Goal: Contribute content: Add original content to the website for others to see

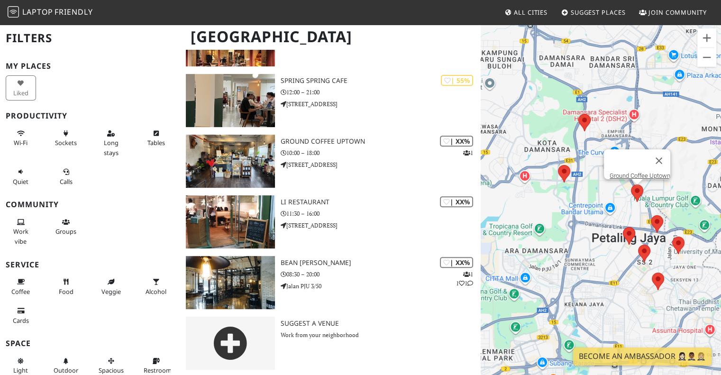
scroll to position [373, 0]
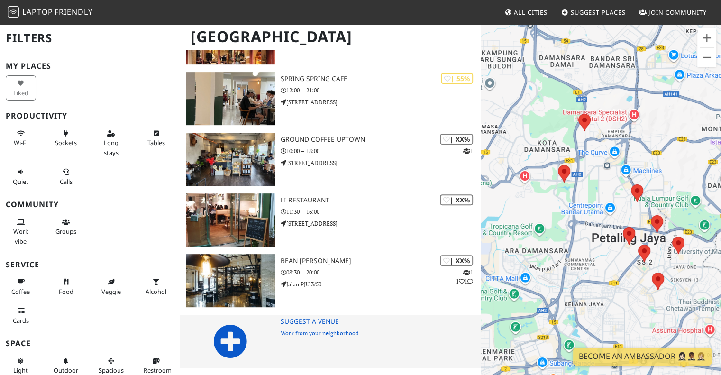
click at [222, 344] on icon at bounding box center [230, 341] width 34 height 34
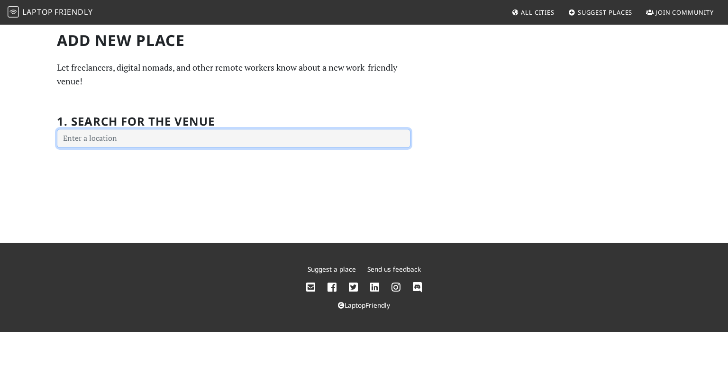
click at [239, 138] on input "text" at bounding box center [234, 138] width 354 height 19
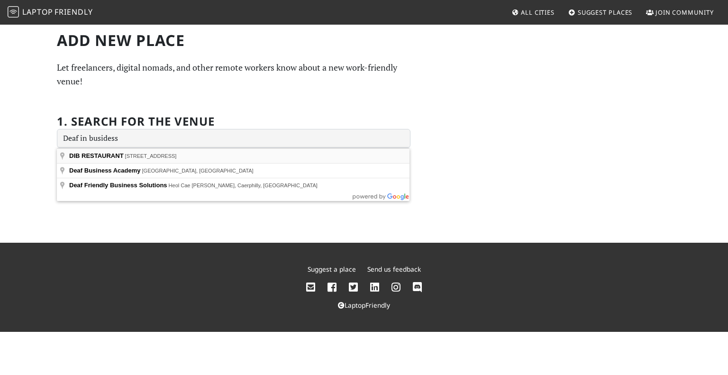
type input "DIB RESTAURANT, Jalan PJU 8/8A, Damansara Perdana, Petaling Jaya, Selangor, Mal…"
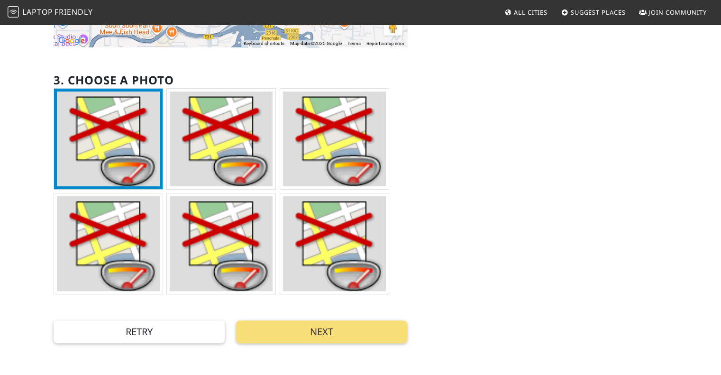
scroll to position [238, 0]
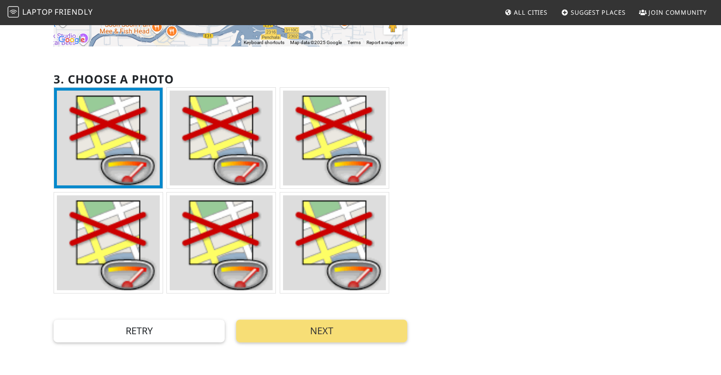
click at [228, 238] on img at bounding box center [221, 242] width 103 height 95
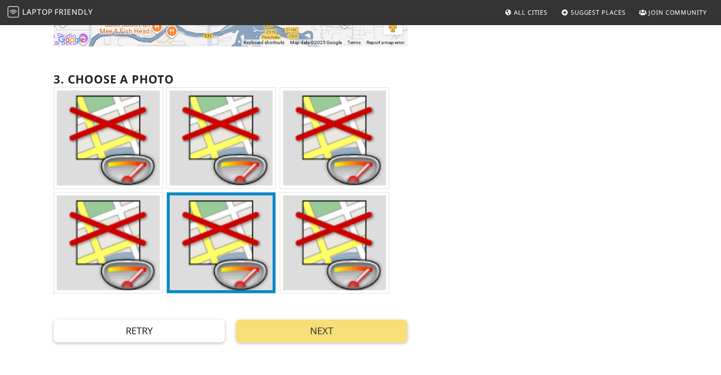
click at [228, 238] on img at bounding box center [221, 242] width 103 height 95
click at [129, 240] on img at bounding box center [108, 242] width 103 height 95
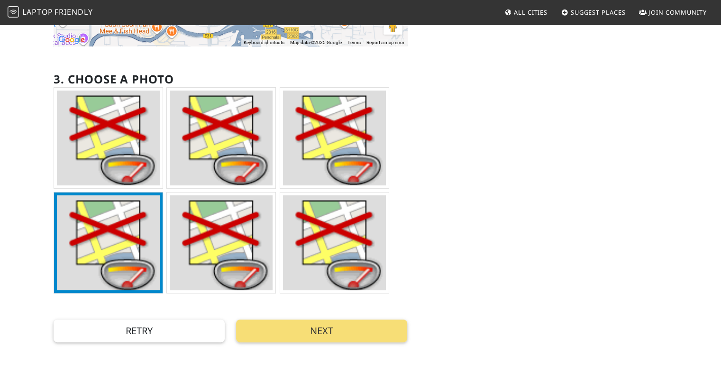
click at [121, 154] on img at bounding box center [108, 138] width 103 height 95
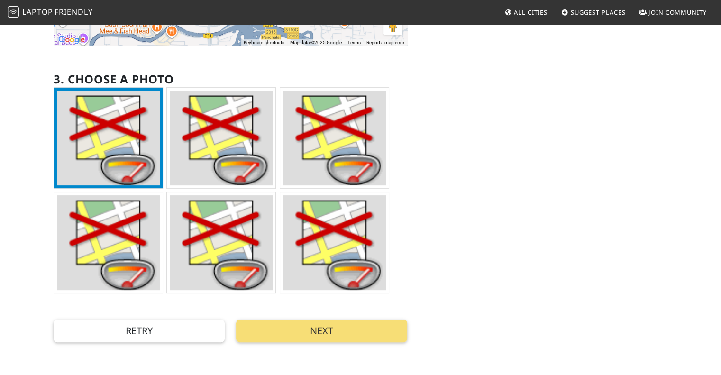
click at [222, 247] on img at bounding box center [221, 242] width 103 height 95
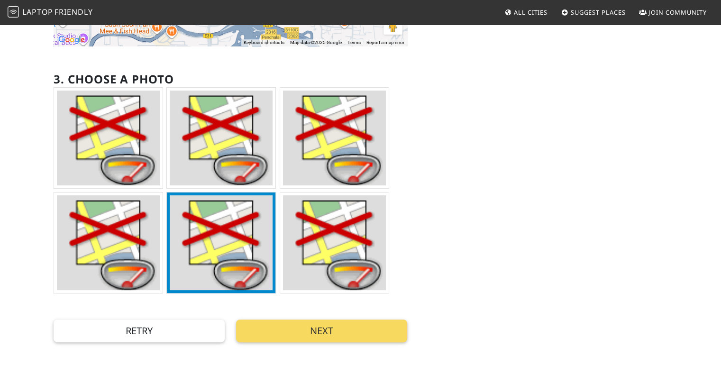
click at [292, 337] on button "Next" at bounding box center [321, 330] width 171 height 23
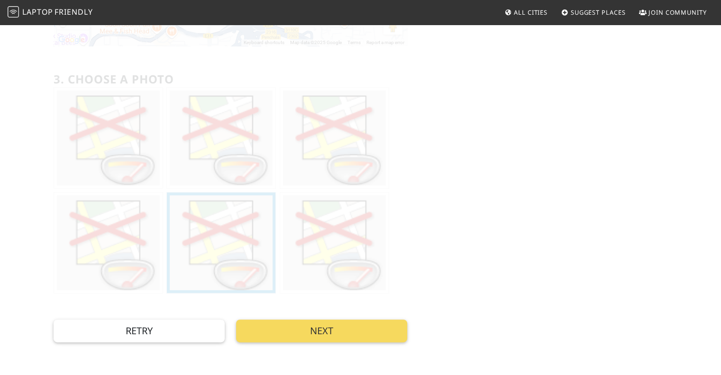
scroll to position [0, 0]
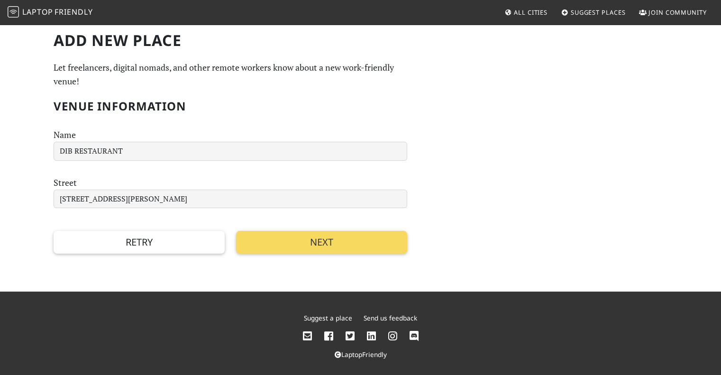
click at [319, 251] on button "Next" at bounding box center [321, 242] width 171 height 23
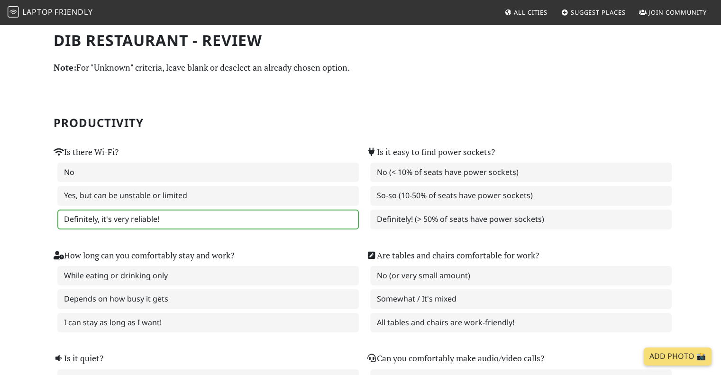
click at [177, 218] on label "Definitely, it's very reliable!" at bounding box center [207, 219] width 301 height 20
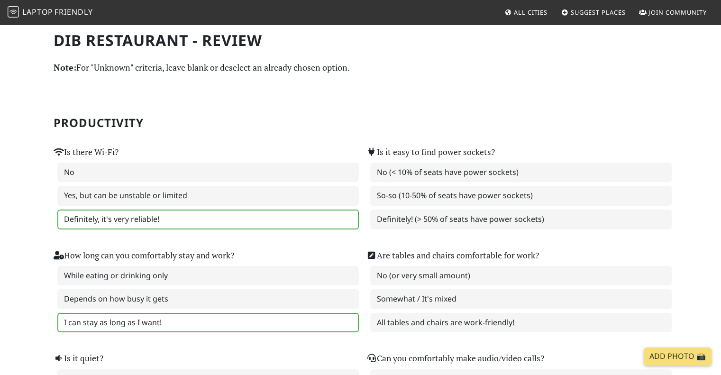
click at [161, 321] on label "I can stay as long as I want!" at bounding box center [207, 323] width 301 height 20
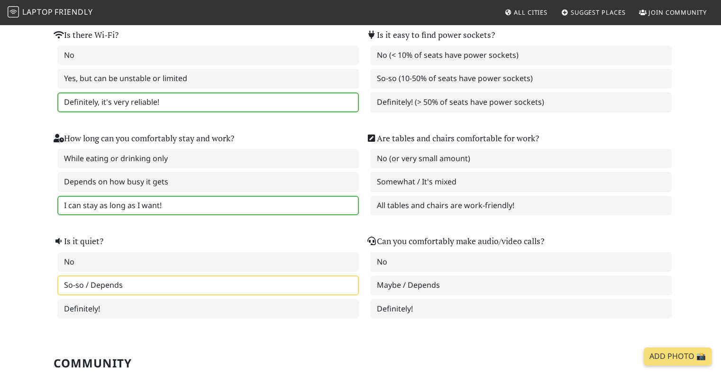
scroll to position [118, 0]
click at [165, 280] on label "So-so / Depends" at bounding box center [207, 285] width 301 height 20
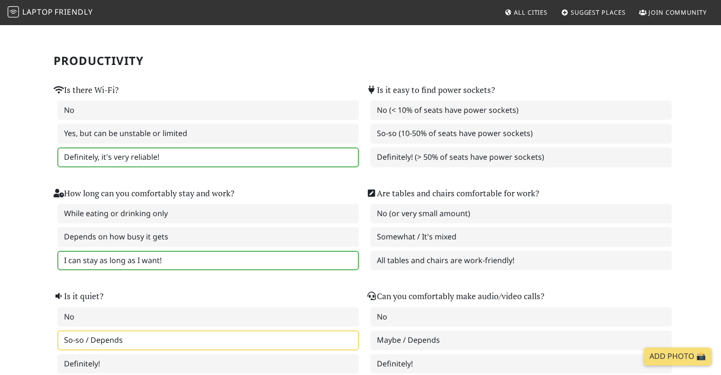
scroll to position [61, 0]
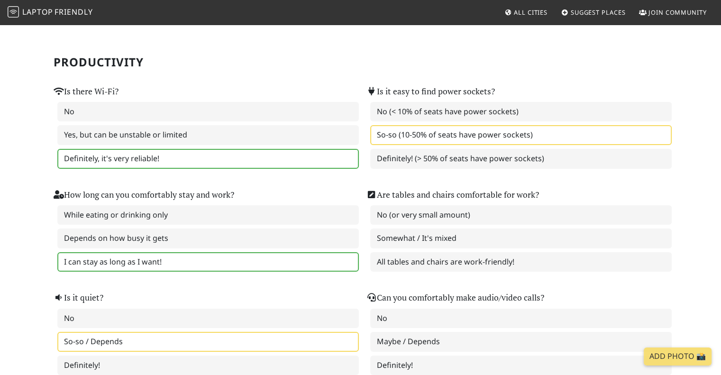
click at [446, 136] on label "So-so (10-50% of seats have power sockets)" at bounding box center [520, 135] width 301 height 20
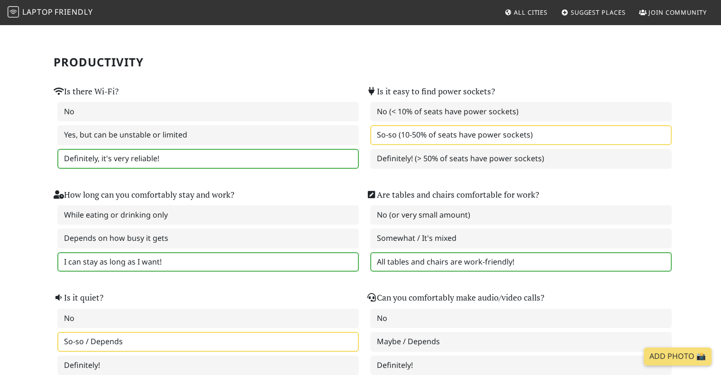
click at [434, 262] on label "All tables and chairs are work-friendly!" at bounding box center [520, 262] width 301 height 20
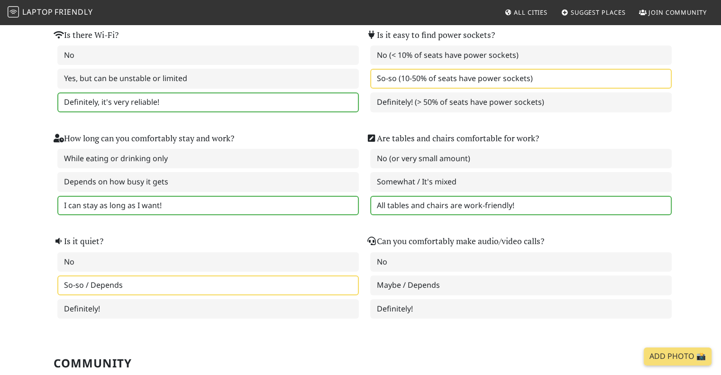
scroll to position [123, 0]
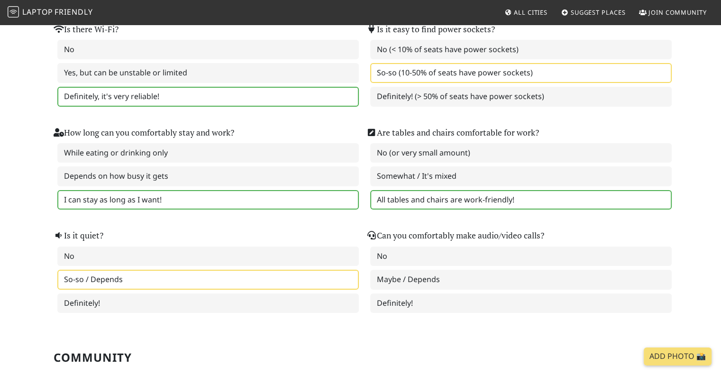
click at [436, 273] on label "Maybe / Depends" at bounding box center [520, 280] width 301 height 20
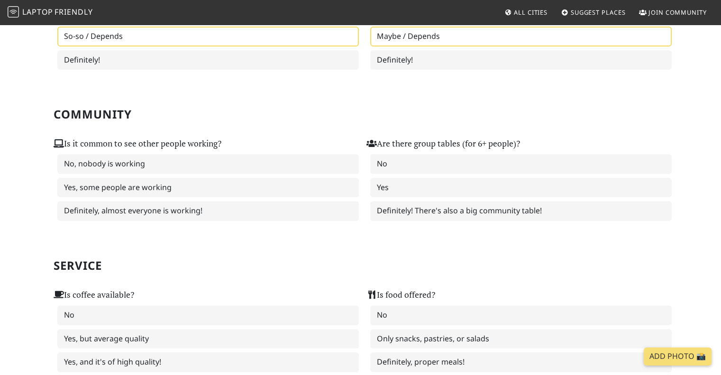
scroll to position [367, 0]
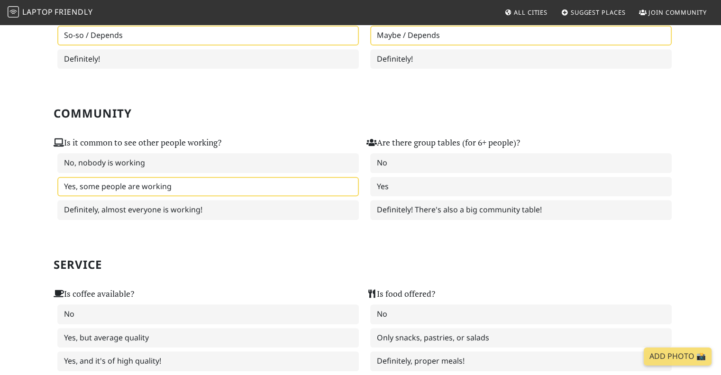
click at [259, 177] on label "Yes, some people are working" at bounding box center [207, 187] width 301 height 20
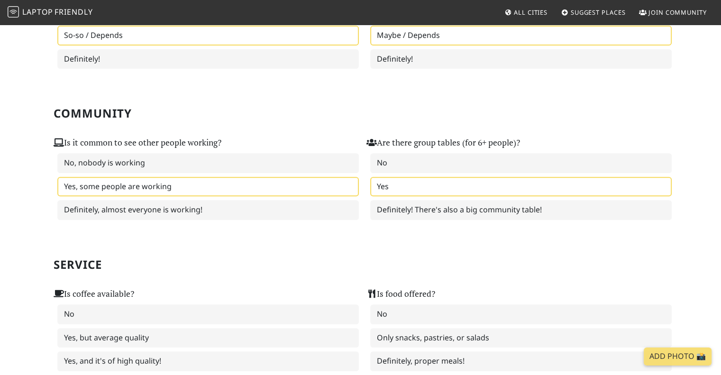
click at [414, 180] on label "Yes" at bounding box center [520, 187] width 301 height 20
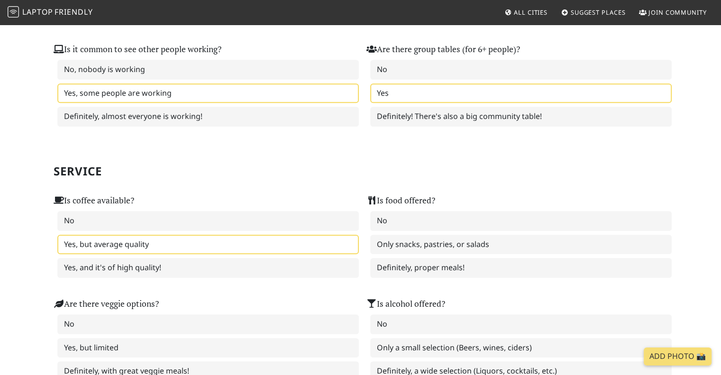
scroll to position [461, 0]
click at [271, 240] on label "Yes, but average quality" at bounding box center [207, 244] width 301 height 20
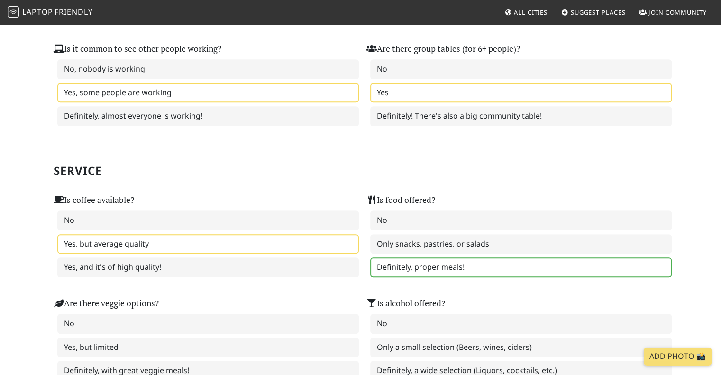
click at [411, 263] on label "Definitely, proper meals!" at bounding box center [520, 267] width 301 height 20
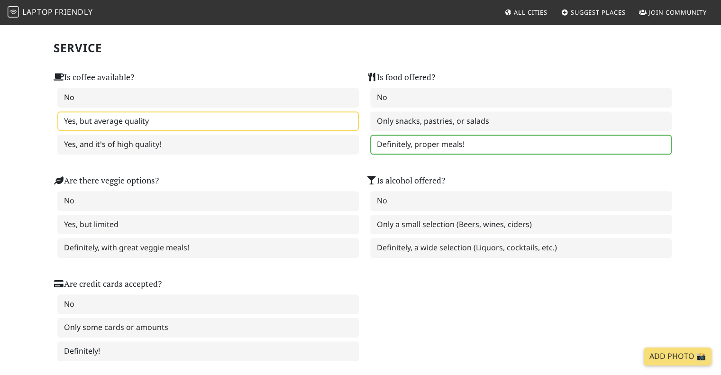
scroll to position [584, 0]
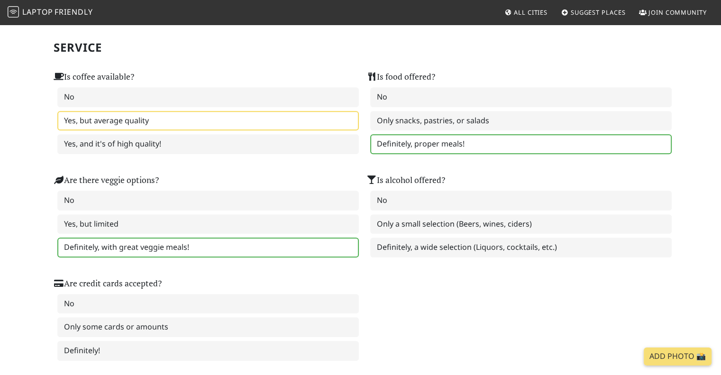
click at [262, 243] on label "Definitely, with great veggie meals!" at bounding box center [207, 247] width 301 height 20
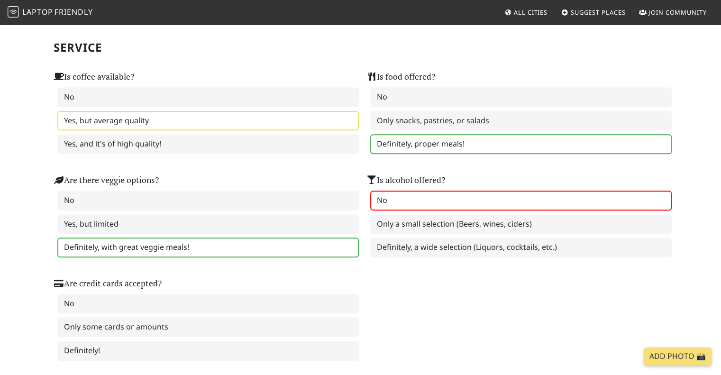
click at [453, 192] on label "No" at bounding box center [520, 201] width 301 height 20
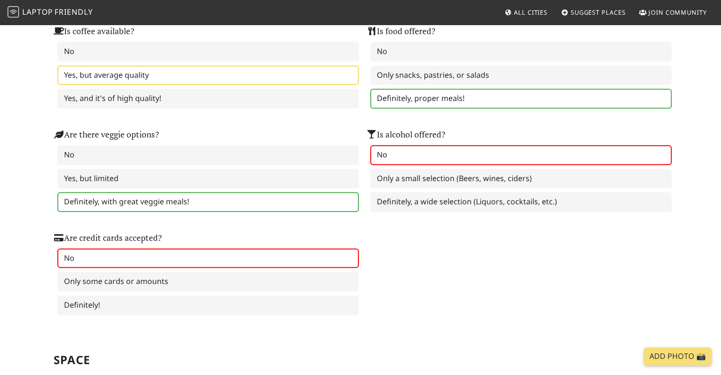
scroll to position [630, 0]
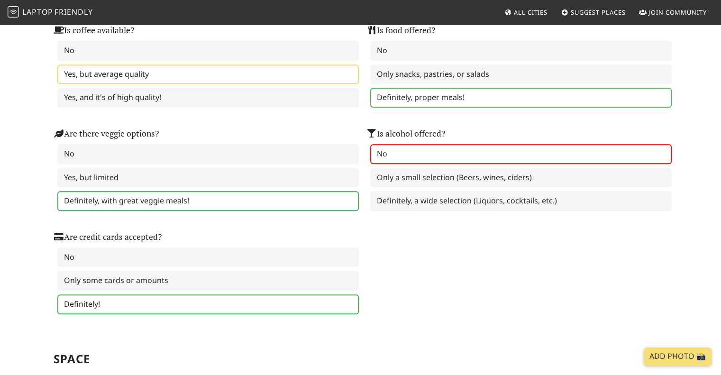
click at [211, 297] on label "Definitely!" at bounding box center [207, 304] width 301 height 20
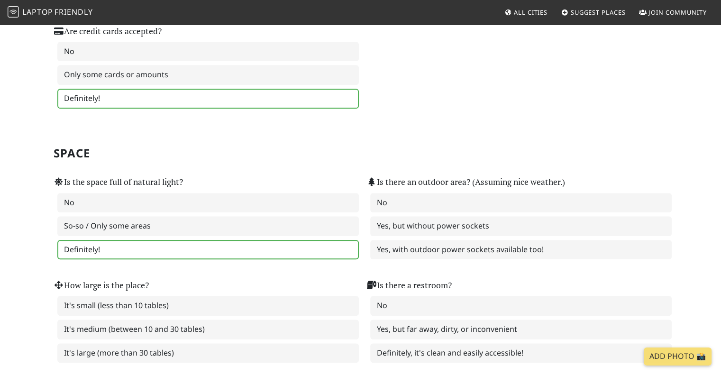
scroll to position [837, 0]
click at [237, 239] on label "Definitely!" at bounding box center [207, 249] width 301 height 20
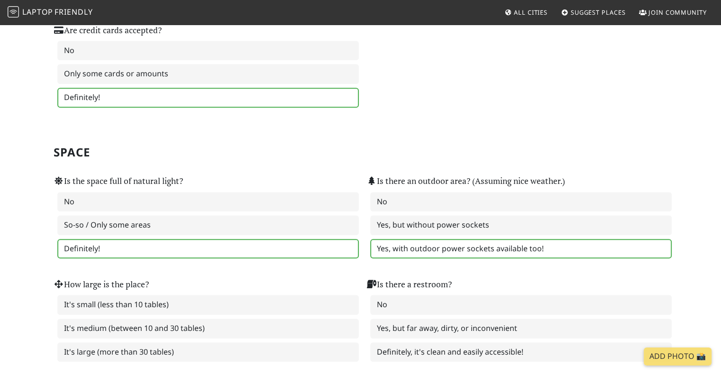
click at [415, 239] on label "Yes, with outdoor power sockets available too!" at bounding box center [520, 249] width 301 height 20
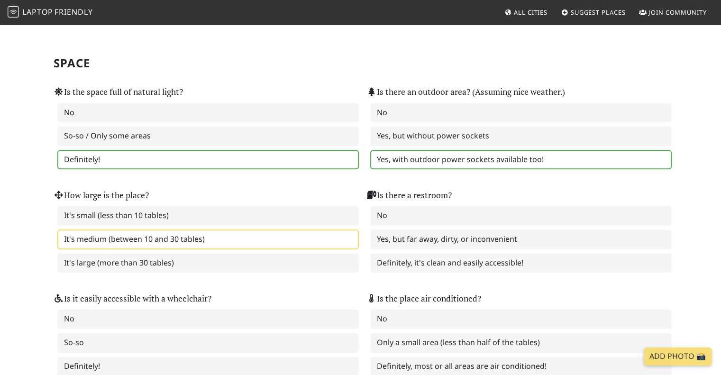
scroll to position [927, 0]
click at [202, 231] on label "It's medium (between 10 and 30 tables)" at bounding box center [207, 239] width 301 height 20
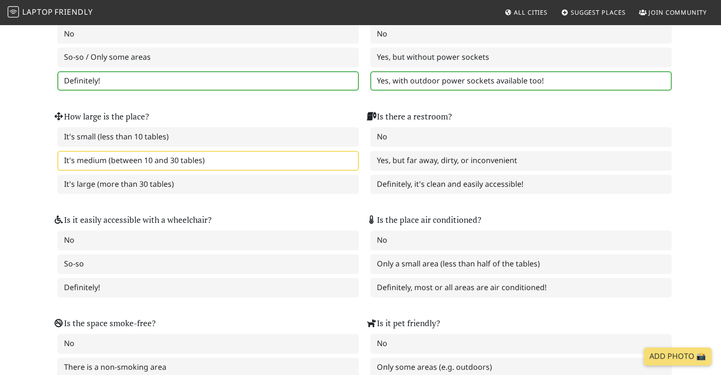
scroll to position [1010, 0]
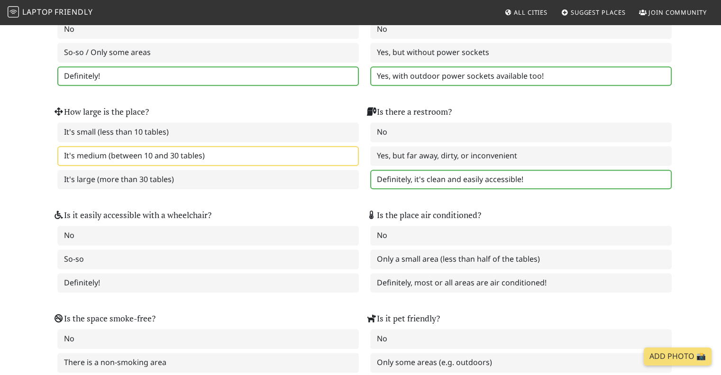
click at [423, 171] on label "Definitely, it's clean and easily accessible!" at bounding box center [520, 180] width 301 height 20
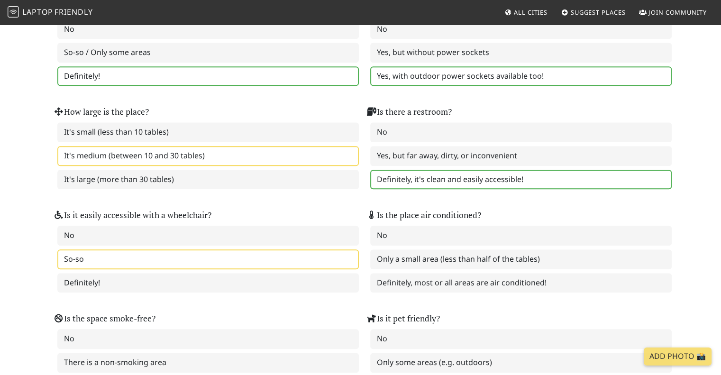
click at [236, 249] on label "So-so" at bounding box center [207, 259] width 301 height 20
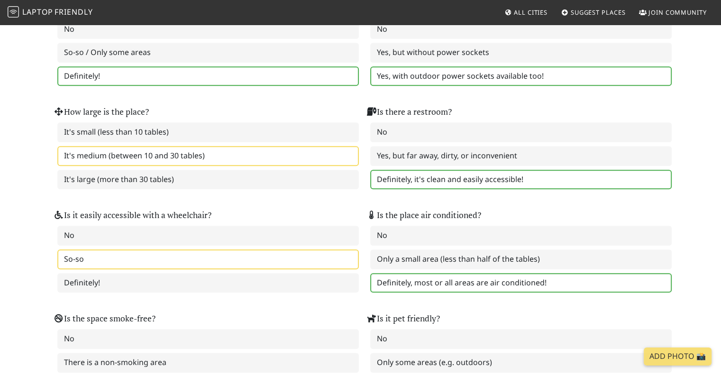
click at [430, 273] on label "Definitely, most or all areas are air conditioned!" at bounding box center [520, 283] width 301 height 20
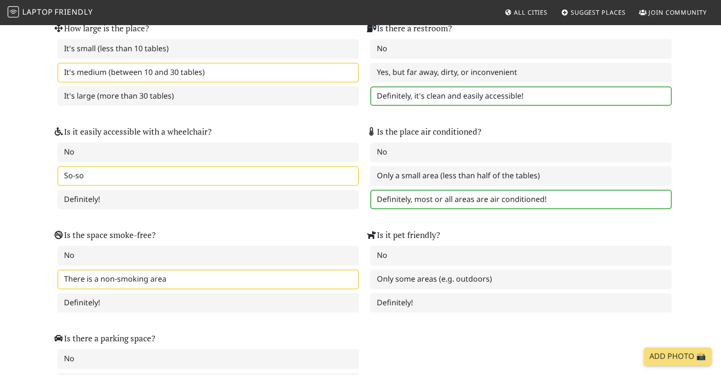
scroll to position [1093, 0]
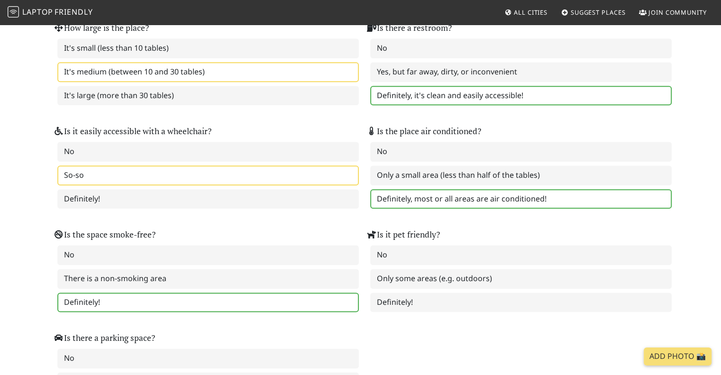
click at [270, 294] on label "Definitely!" at bounding box center [207, 302] width 301 height 20
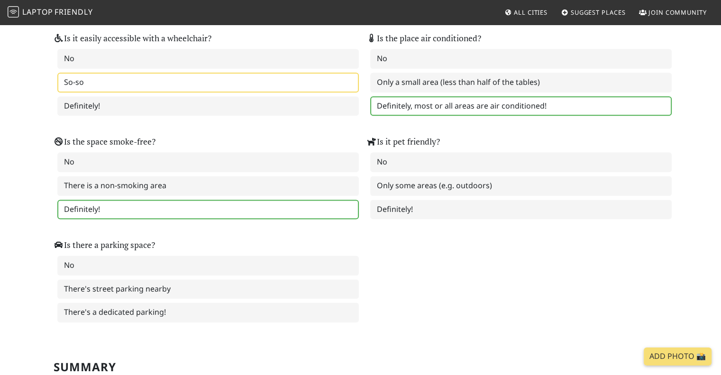
scroll to position [1189, 0]
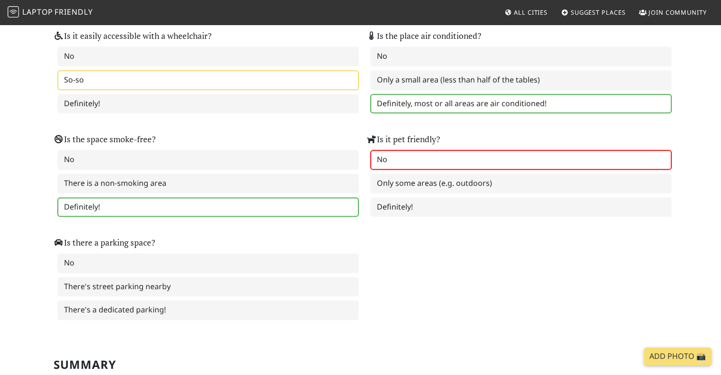
click at [439, 150] on label "No" at bounding box center [520, 160] width 301 height 20
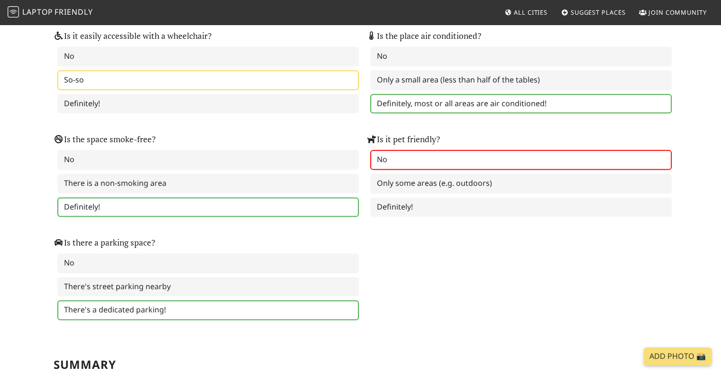
click at [185, 300] on label "There's a dedicated parking!" at bounding box center [207, 310] width 301 height 20
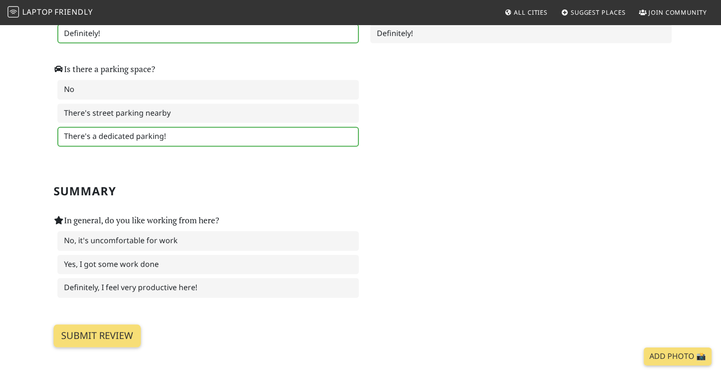
scroll to position [1363, 0]
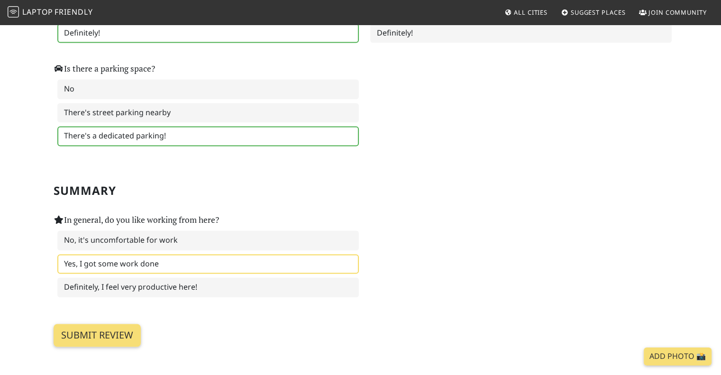
click at [218, 254] on label "Yes, I got some work done" at bounding box center [207, 264] width 301 height 20
click at [119, 324] on input "Submit review" at bounding box center [97, 335] width 87 height 23
